Goal: Task Accomplishment & Management: Use online tool/utility

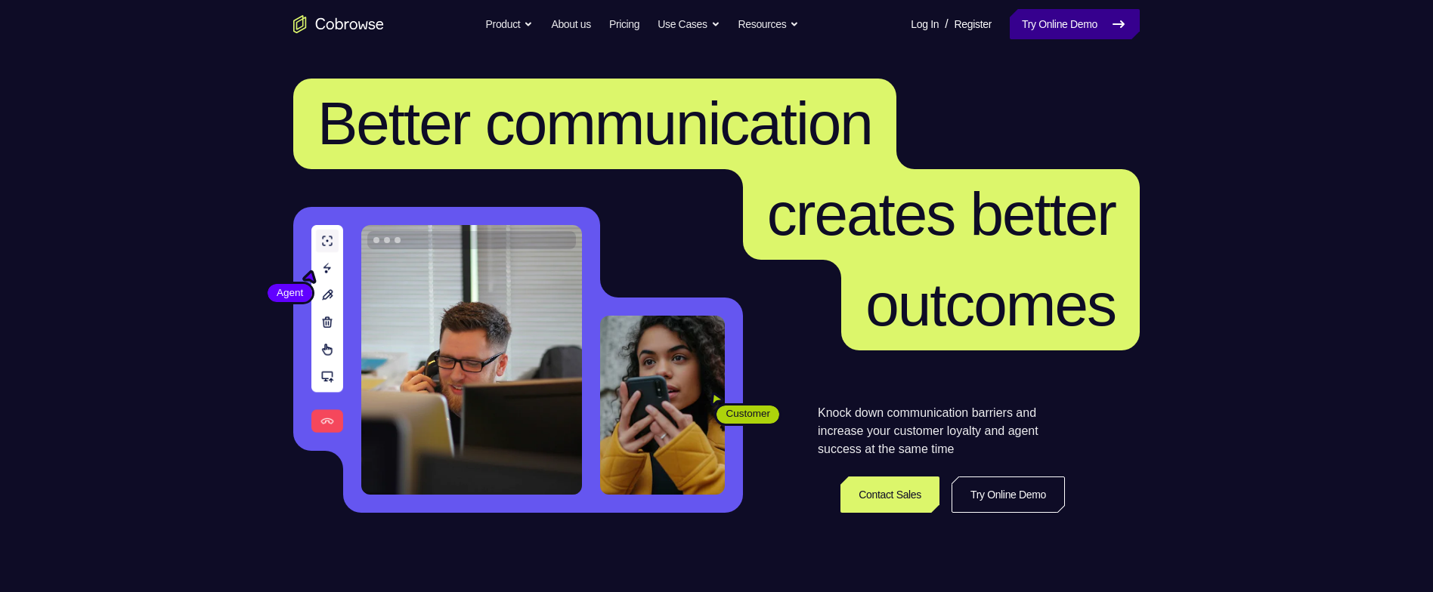
click at [1053, 29] on link "Try Online Demo" at bounding box center [1075, 24] width 130 height 30
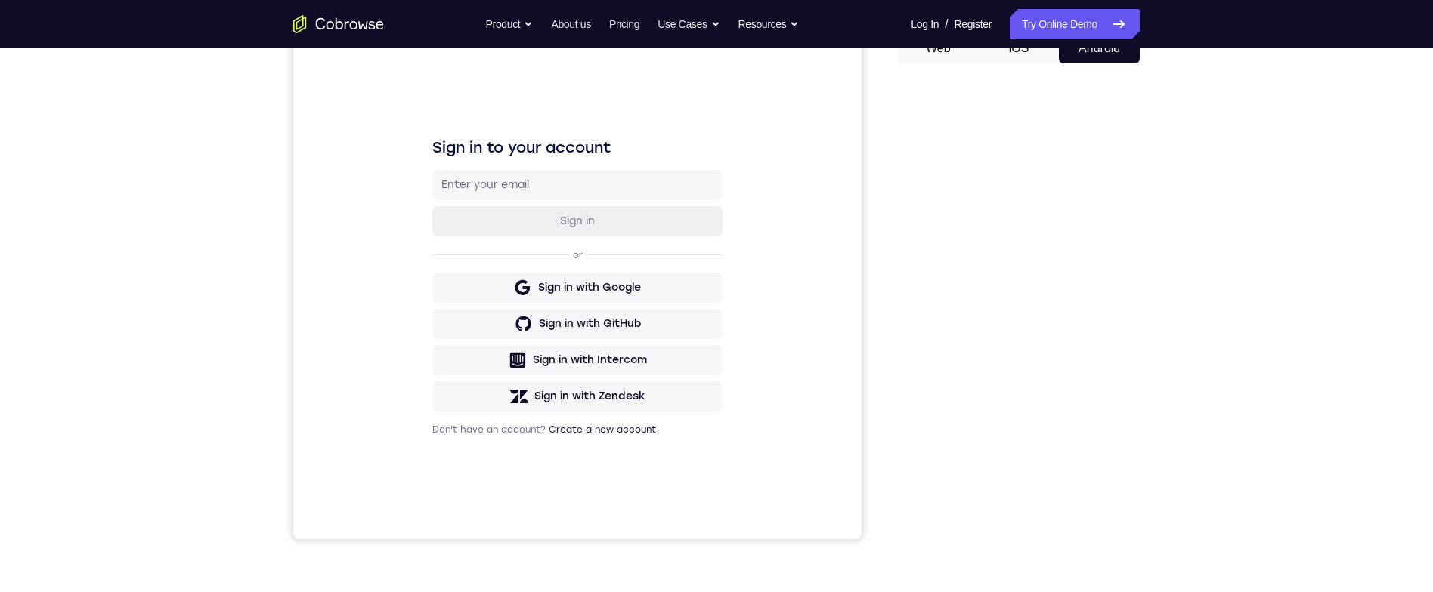
scroll to position [63, 0]
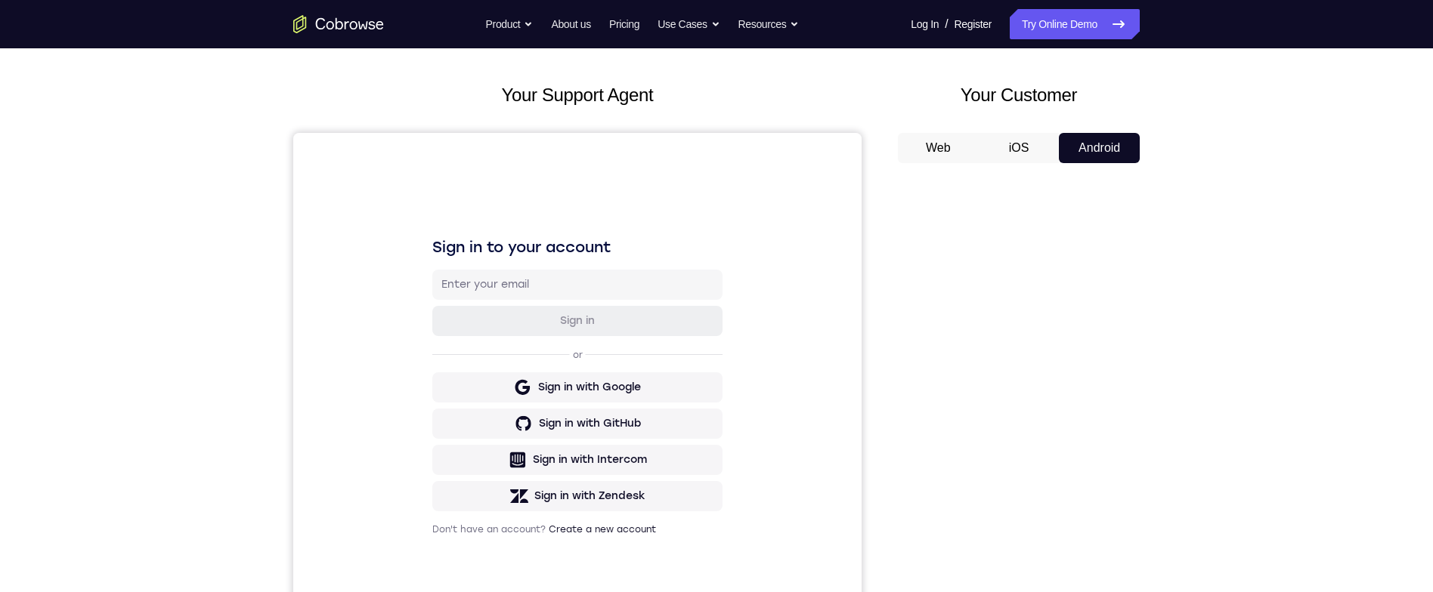
click at [1139, 313] on div at bounding box center [1019, 407] width 242 height 465
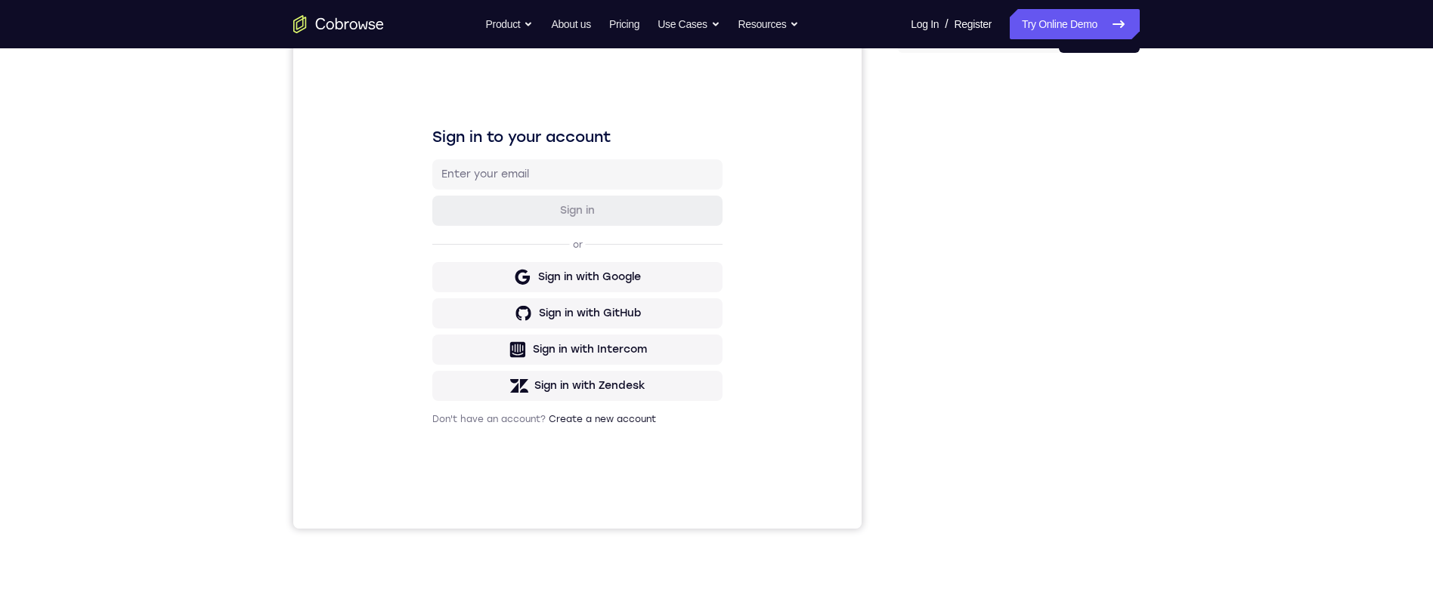
scroll to position [160, 0]
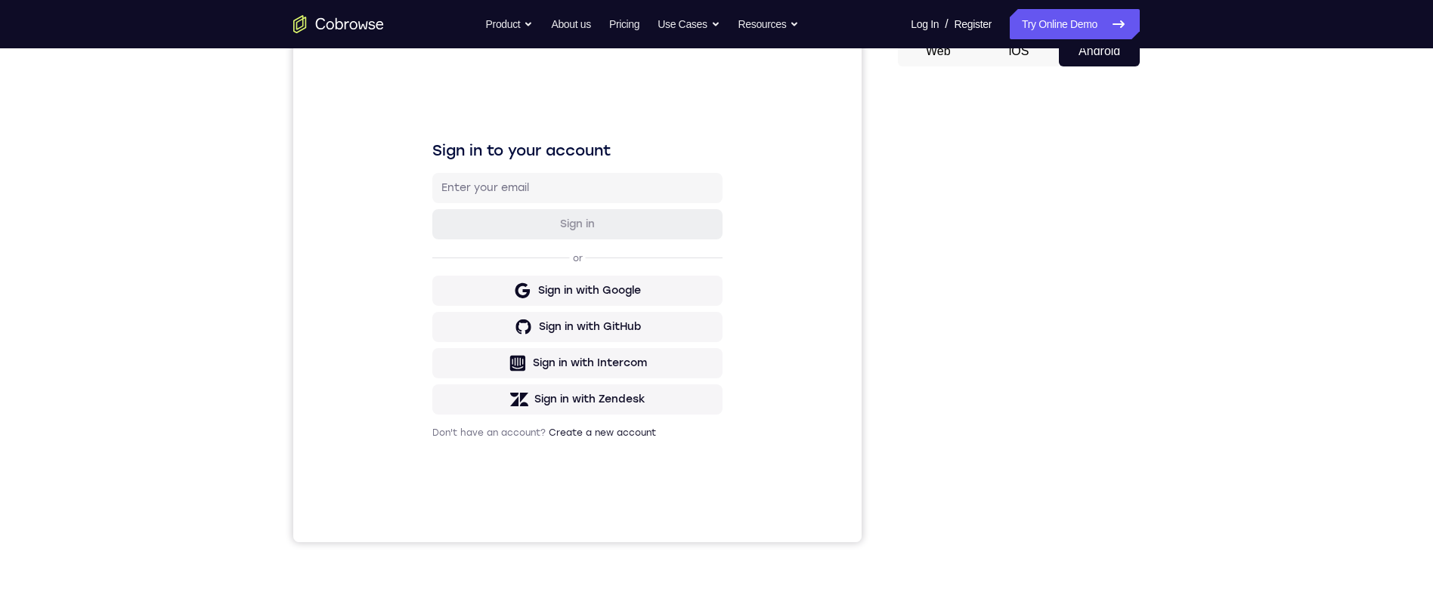
click at [1135, 256] on div at bounding box center [1019, 311] width 242 height 465
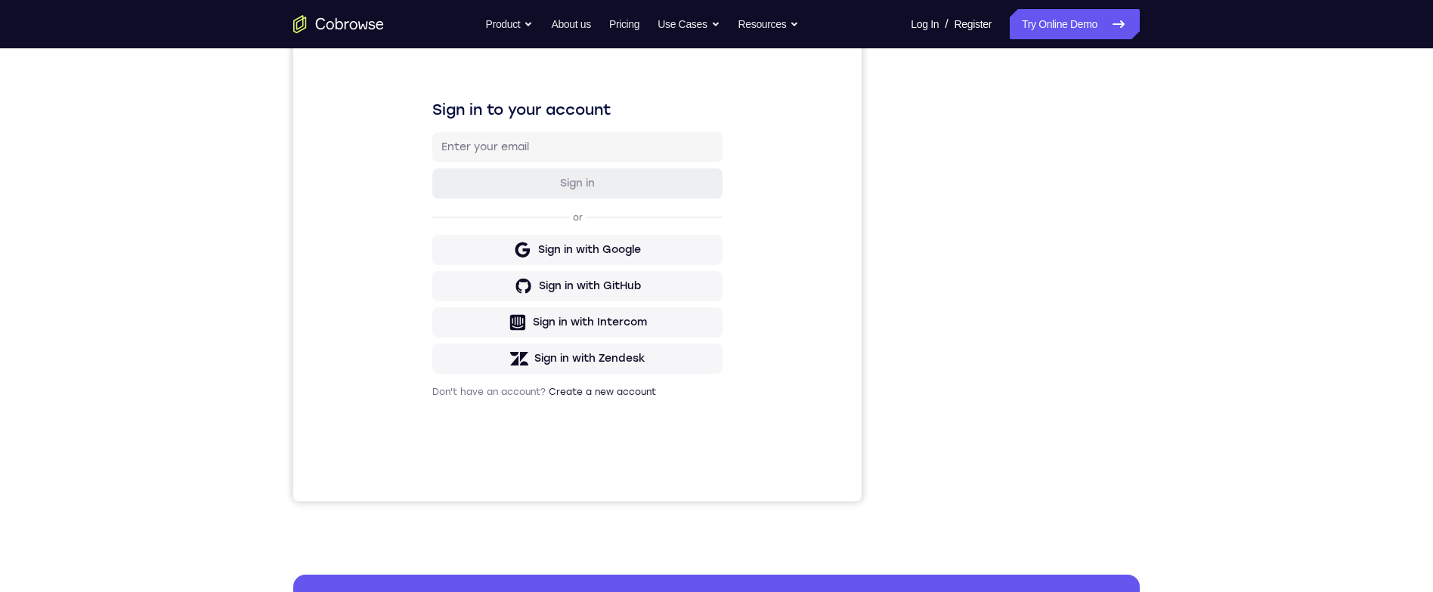
scroll to position [196, 0]
